Goal: Book appointment/travel/reservation

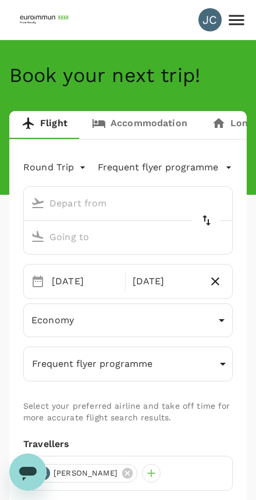
type input "Taiwan Taoyuan Intl (TPE)"
type input "Soekarno-Hatta Intl (CGK)"
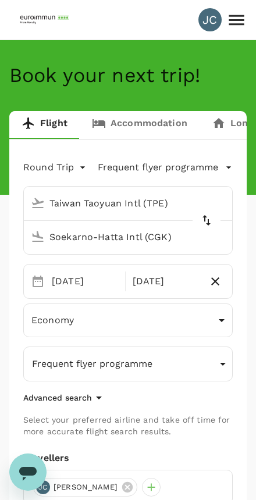
click at [245, 24] on icon at bounding box center [236, 20] width 20 height 20
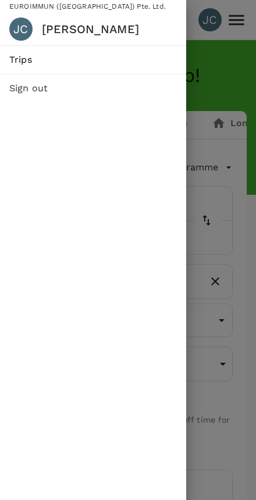
click at [17, 56] on span "Trips" at bounding box center [93, 60] width 168 height 14
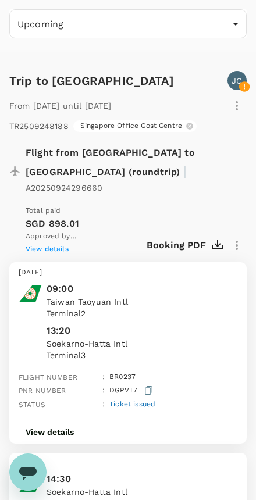
scroll to position [86, 0]
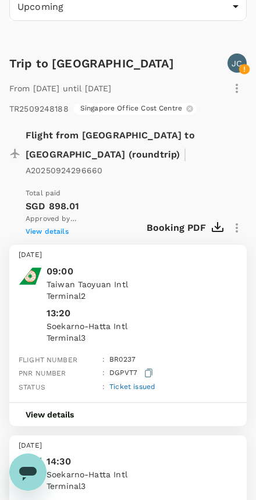
click at [133, 403] on div "View details" at bounding box center [127, 415] width 237 height 24
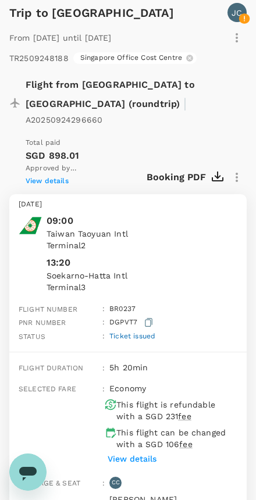
scroll to position [0, 0]
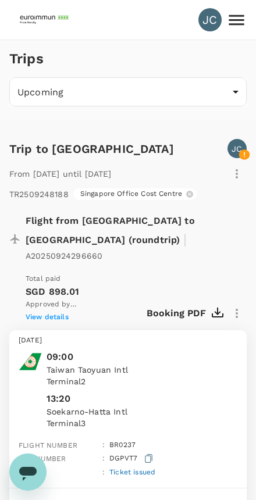
click at [33, 12] on img at bounding box center [46, 20] width 54 height 26
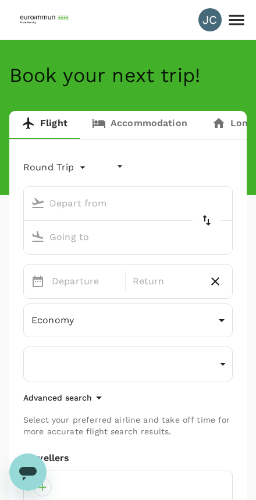
type input "undefined, undefined (any)"
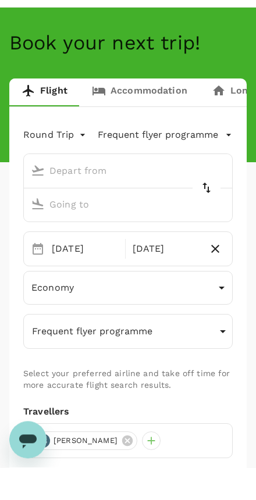
type input "Taiwan Taoyuan Intl (TPE)"
type input "Soekarno-Hatta Intl (CGK)"
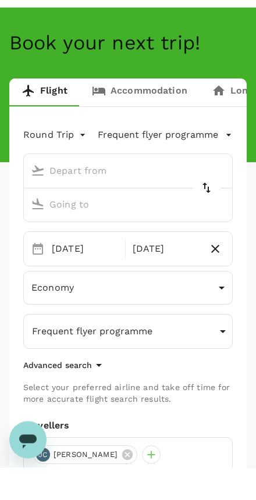
type input "Taiwan Taoyuan Intl (TPE)"
type input "Soekarno-Hatta Intl (CGK)"
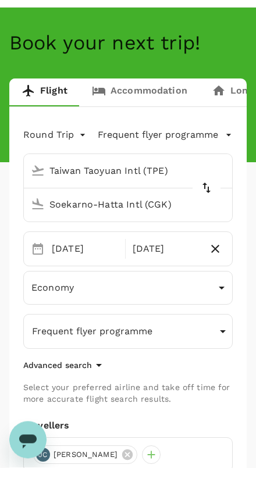
click at [227, 63] on h4 "Book your next trip!" at bounding box center [127, 75] width 237 height 24
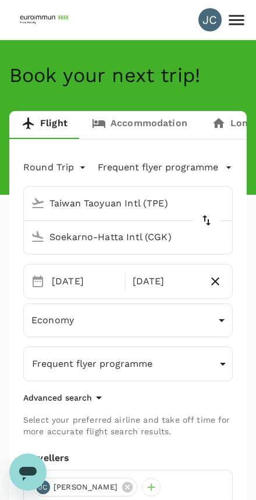
click at [235, 25] on icon at bounding box center [236, 20] width 15 height 10
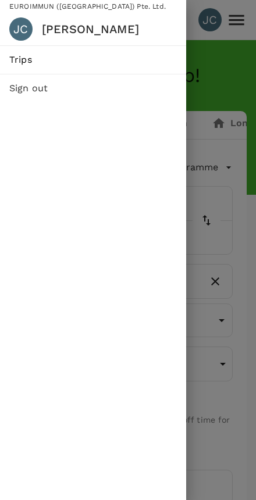
click at [11, 59] on span "Trips" at bounding box center [93, 60] width 168 height 14
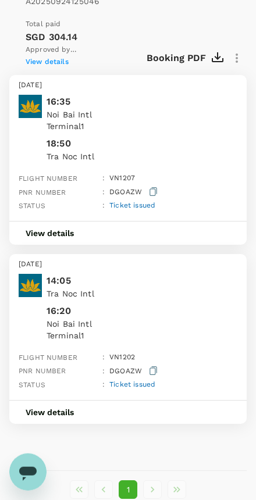
scroll to position [1531, 0]
